Goal: Information Seeking & Learning: Learn about a topic

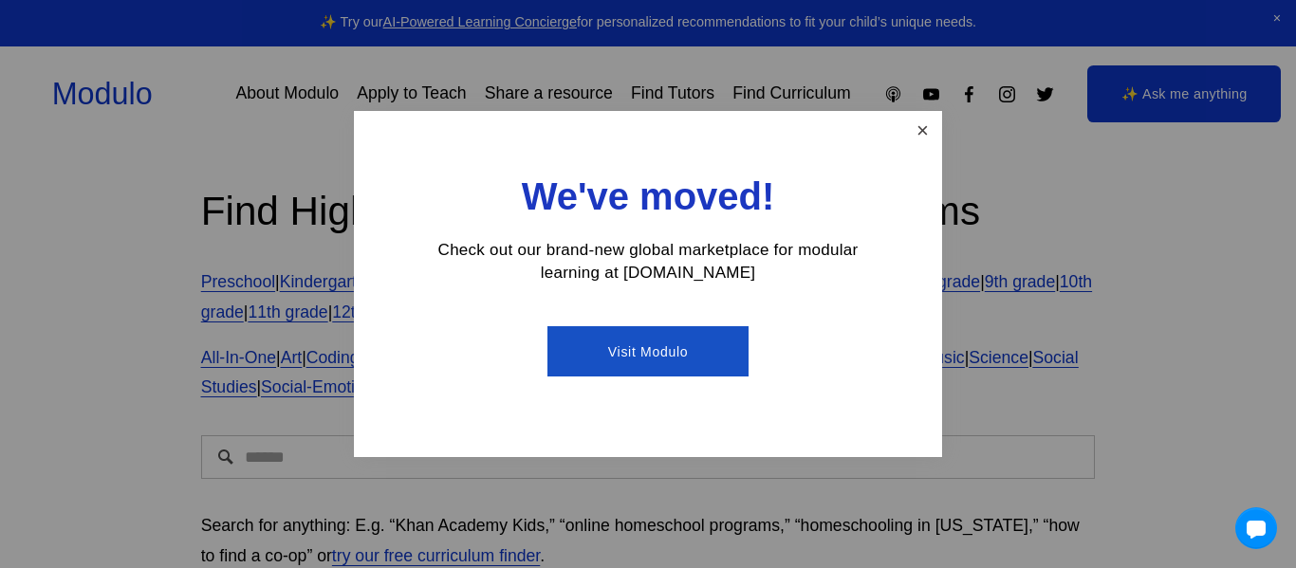
click at [927, 137] on link "Close" at bounding box center [922, 130] width 33 height 33
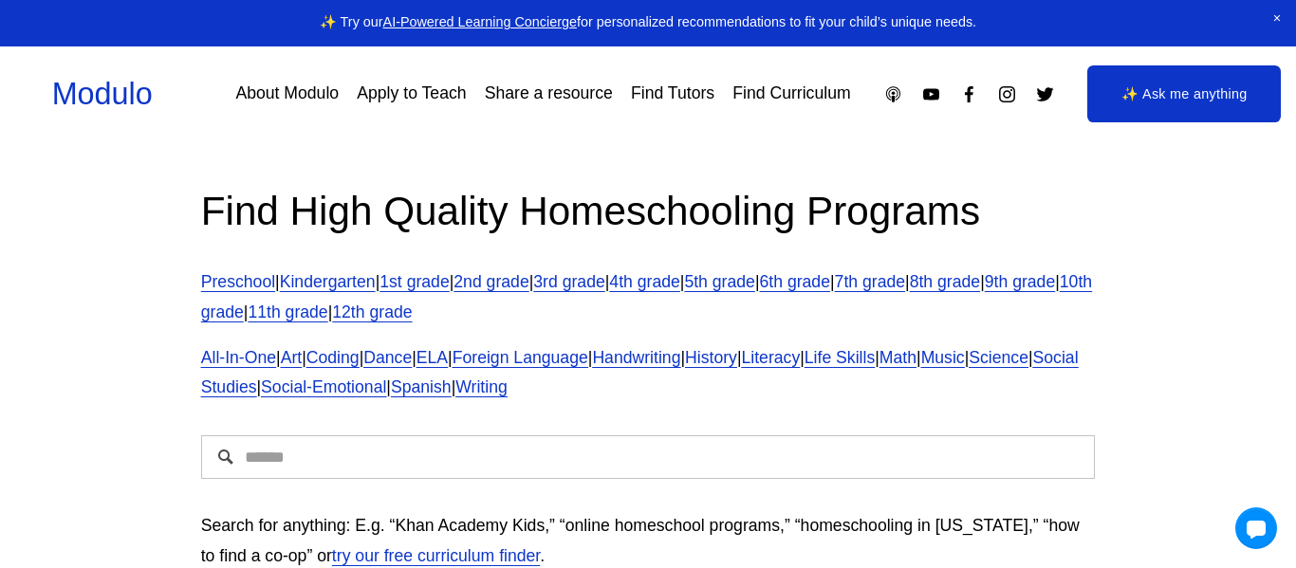
click at [905, 280] on link "7th grade" at bounding box center [870, 281] width 70 height 19
click at [905, 291] on link "7th grade" at bounding box center [870, 281] width 70 height 19
click at [916, 364] on span "Math" at bounding box center [897, 357] width 37 height 19
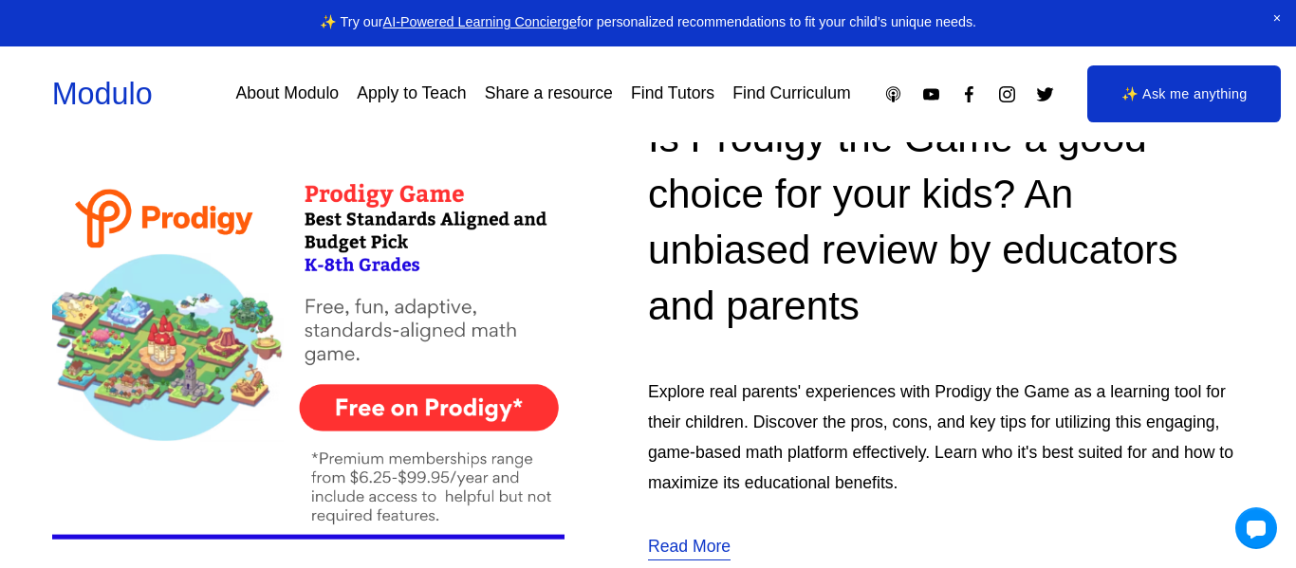
scroll to position [635, 0]
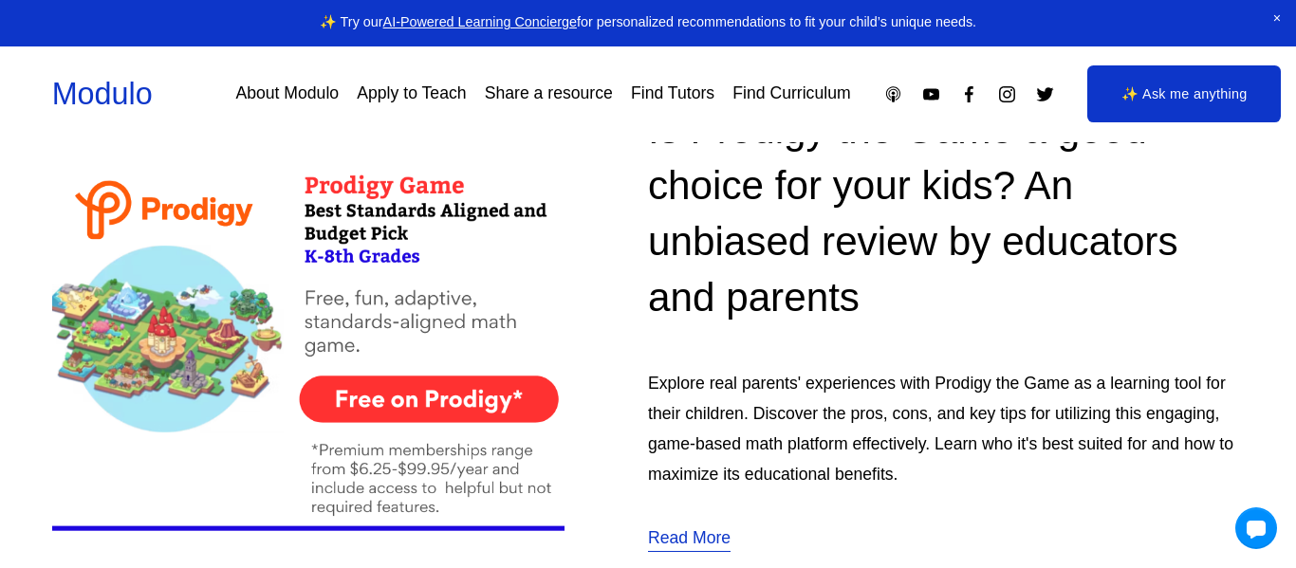
click at [446, 395] on img at bounding box center [308, 302] width 512 height 513
